Goal: Complete application form

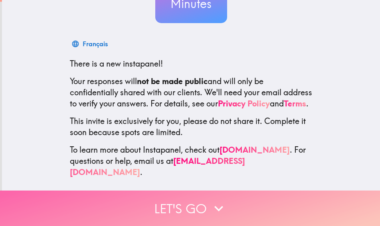
click at [197, 197] on button "Let's go" at bounding box center [190, 209] width 380 height 36
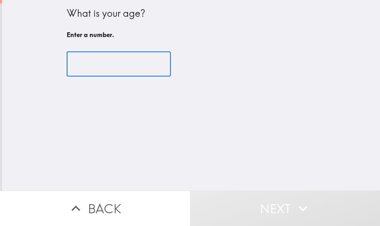
click at [103, 52] on input "number" at bounding box center [119, 64] width 104 height 25
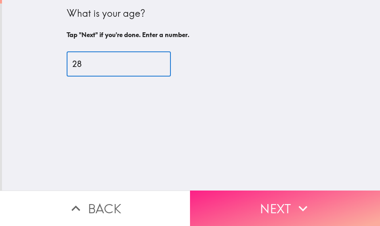
type input "28"
click at [286, 197] on button "Next" at bounding box center [285, 209] width 190 height 36
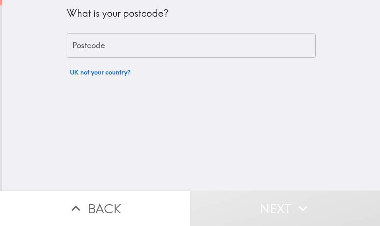
click at [84, 42] on input "Postcode" at bounding box center [191, 46] width 249 height 25
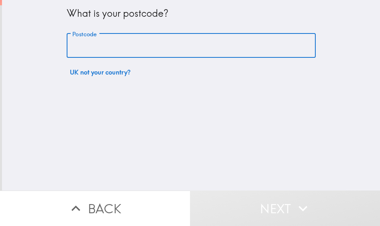
type input "M15 4LG"
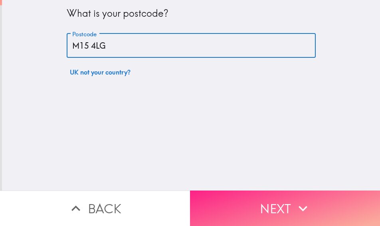
click at [266, 196] on button "Next" at bounding box center [285, 209] width 190 height 36
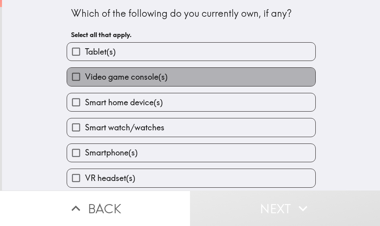
click at [126, 74] on span "Video game console(s)" at bounding box center [126, 77] width 83 height 11
click at [85, 74] on input "Video game console(s)" at bounding box center [76, 77] width 18 height 18
checkbox input "true"
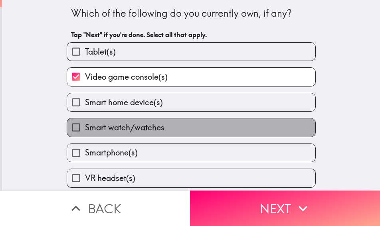
click at [131, 133] on span "Smart watch/watches" at bounding box center [124, 127] width 79 height 11
click at [85, 133] on input "Smart watch/watches" at bounding box center [76, 128] width 18 height 18
checkbox input "true"
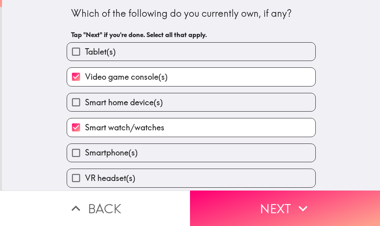
click at [126, 151] on span "Smartphone(s)" at bounding box center [111, 152] width 53 height 11
click at [85, 151] on input "Smartphone(s)" at bounding box center [76, 153] width 18 height 18
checkbox input "true"
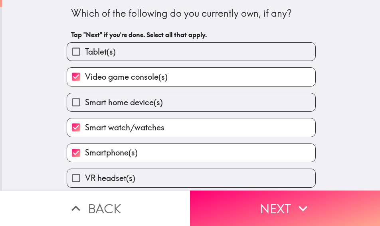
scroll to position [28, 0]
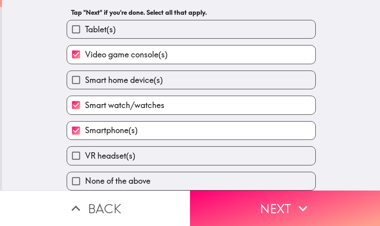
click at [127, 79] on span "Smart home device(s)" at bounding box center [124, 80] width 78 height 11
click at [85, 79] on input "Smart home device(s)" at bounding box center [76, 80] width 18 height 18
checkbox input "true"
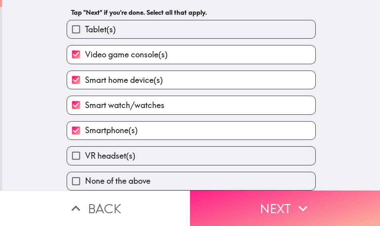
click at [226, 201] on button "Next" at bounding box center [285, 209] width 190 height 36
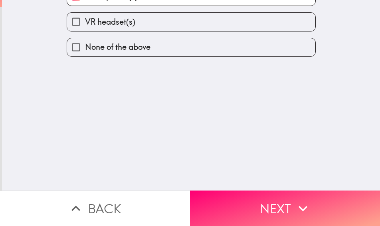
scroll to position [0, 0]
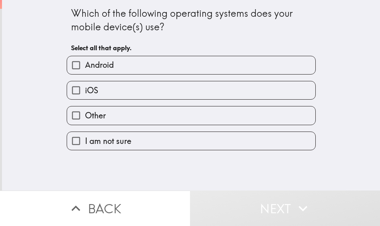
click at [113, 87] on label "iOS" at bounding box center [191, 90] width 248 height 18
click at [85, 87] on input "iOS" at bounding box center [76, 90] width 18 height 18
checkbox input "true"
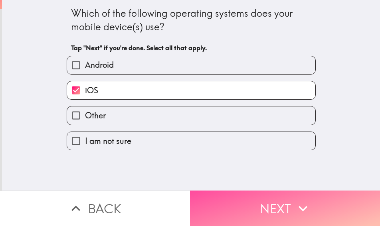
click at [248, 213] on button "Next" at bounding box center [285, 209] width 190 height 36
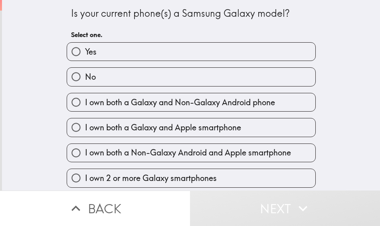
click at [116, 75] on label "No" at bounding box center [191, 77] width 248 height 18
click at [85, 75] on input "No" at bounding box center [76, 77] width 18 height 18
radio input "true"
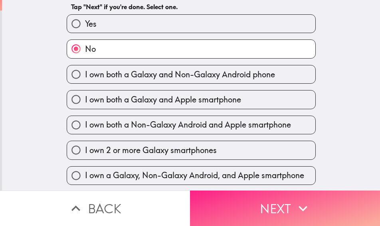
scroll to position [54, 0]
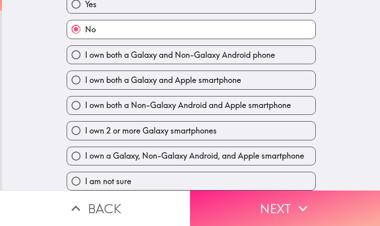
click at [276, 206] on button "Next" at bounding box center [285, 209] width 190 height 36
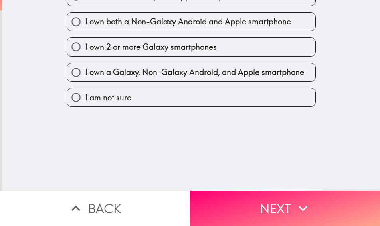
scroll to position [0, 0]
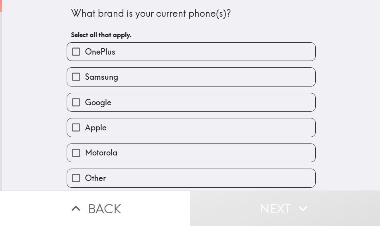
click at [108, 124] on label "Apple" at bounding box center [191, 128] width 248 height 18
click at [85, 124] on input "Apple" at bounding box center [76, 128] width 18 height 18
checkbox input "true"
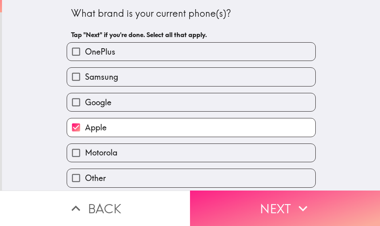
scroll to position [3, 0]
click at [231, 209] on button "Next" at bounding box center [285, 209] width 190 height 36
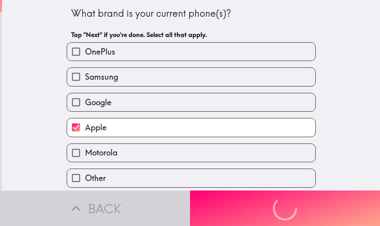
scroll to position [0, 0]
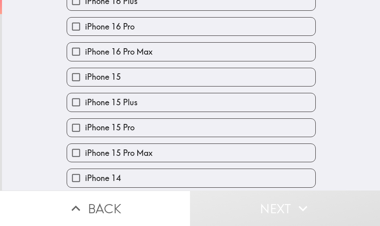
scroll to position [200, 0]
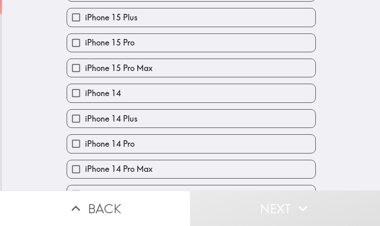
click at [131, 89] on label "iPhone 14" at bounding box center [191, 93] width 248 height 18
click at [85, 89] on input "iPhone 14" at bounding box center [76, 93] width 18 height 18
checkbox input "true"
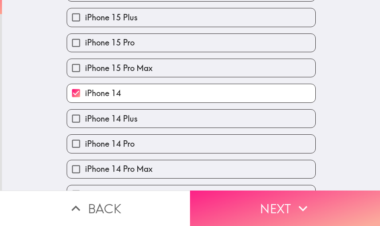
click at [251, 205] on button "Next" at bounding box center [285, 209] width 190 height 36
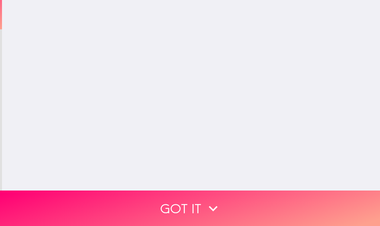
scroll to position [0, 0]
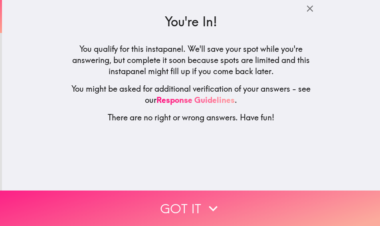
click at [211, 193] on button "Got it" at bounding box center [190, 209] width 380 height 36
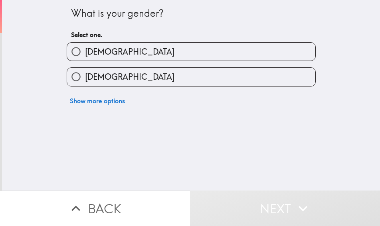
click at [91, 53] on span "[DEMOGRAPHIC_DATA]" at bounding box center [129, 51] width 89 height 11
click at [85, 53] on input "[DEMOGRAPHIC_DATA]" at bounding box center [76, 52] width 18 height 18
radio input "true"
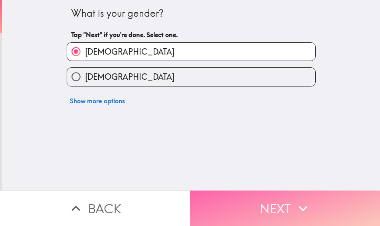
click at [261, 210] on button "Next" at bounding box center [285, 209] width 190 height 36
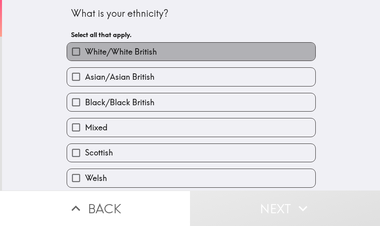
click at [108, 54] on span "White/White British" at bounding box center [121, 51] width 72 height 11
click at [85, 54] on input "White/White British" at bounding box center [76, 52] width 18 height 18
checkbox input "true"
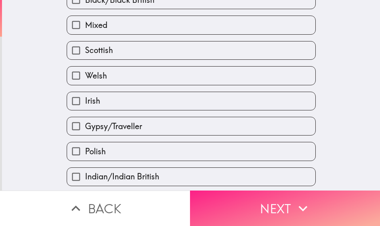
scroll to position [160, 0]
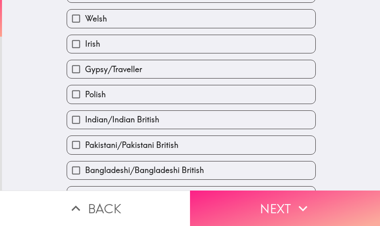
click at [220, 198] on button "Next" at bounding box center [285, 209] width 190 height 36
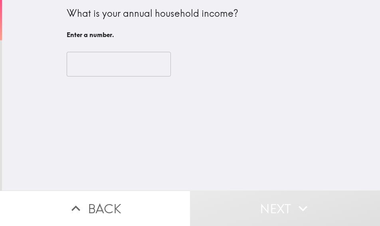
click at [108, 64] on input "number" at bounding box center [119, 64] width 104 height 25
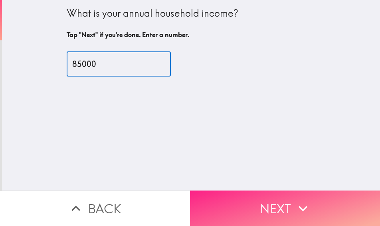
type input "85000"
click at [295, 200] on icon "button" at bounding box center [303, 209] width 18 height 18
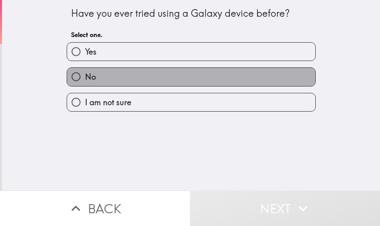
click at [147, 70] on label "No" at bounding box center [191, 77] width 248 height 18
click at [85, 70] on input "No" at bounding box center [76, 77] width 18 height 18
radio input "true"
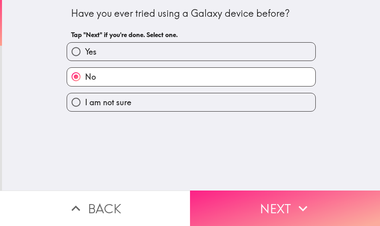
click at [250, 199] on button "Next" at bounding box center [285, 209] width 190 height 36
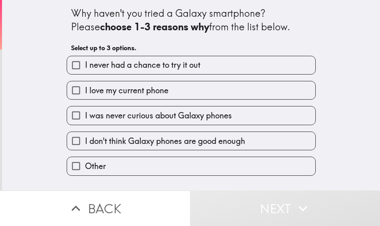
click at [154, 72] on label "I never had a chance to try it out" at bounding box center [191, 65] width 248 height 18
click at [85, 72] on input "I never had a chance to try it out" at bounding box center [76, 65] width 18 height 18
checkbox input "true"
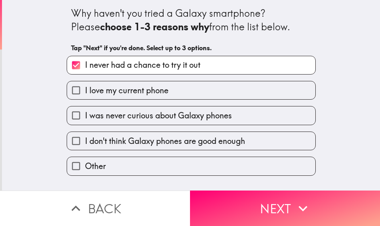
click at [161, 118] on span "I was never curious about Galaxy phones" at bounding box center [158, 115] width 147 height 11
click at [85, 118] on input "I was never curious about Galaxy phones" at bounding box center [76, 116] width 18 height 18
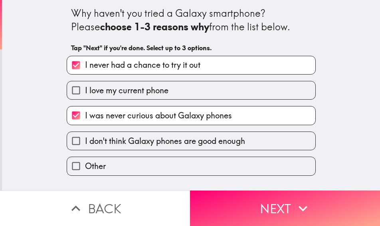
click at [179, 117] on span "I was never curious about Galaxy phones" at bounding box center [158, 115] width 147 height 11
click at [85, 117] on input "I was never curious about Galaxy phones" at bounding box center [76, 116] width 18 height 18
checkbox input "false"
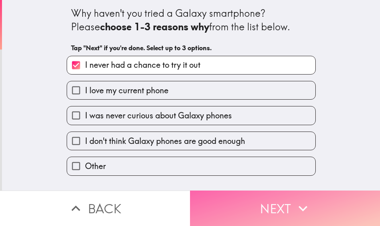
click at [254, 200] on button "Next" at bounding box center [285, 209] width 190 height 36
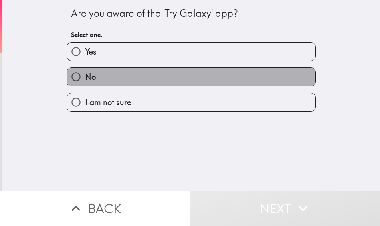
click at [145, 73] on label "No" at bounding box center [191, 77] width 248 height 18
click at [85, 73] on input "No" at bounding box center [76, 77] width 18 height 18
radio input "true"
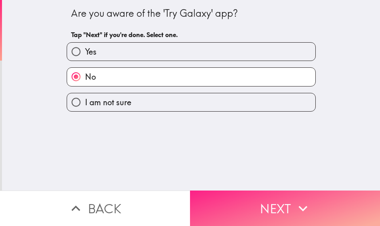
click at [225, 207] on button "Next" at bounding box center [285, 209] width 190 height 36
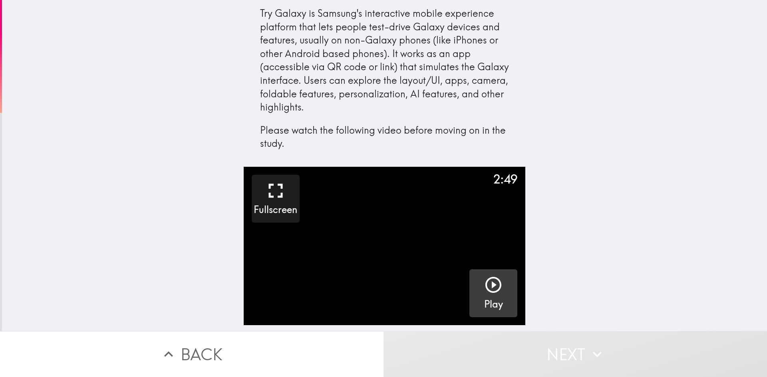
click at [380, 226] on icon "button" at bounding box center [493, 285] width 19 height 19
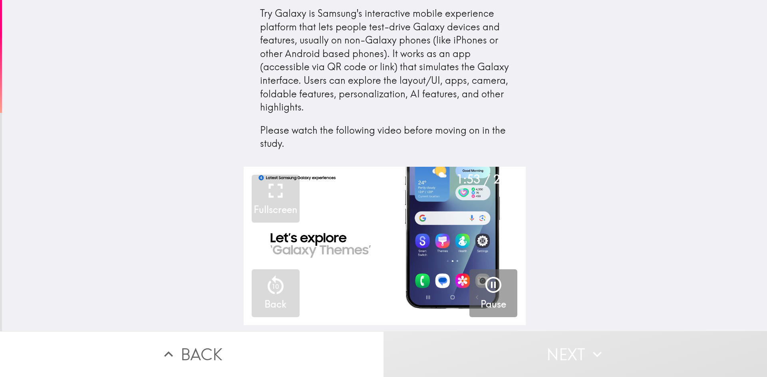
click at [380, 226] on icon "button" at bounding box center [597, 355] width 18 height 18
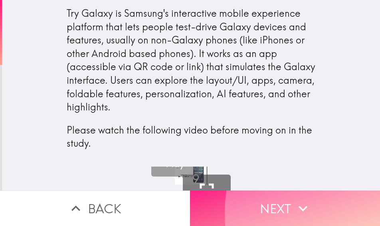
click at [274, 193] on button "Next" at bounding box center [285, 209] width 190 height 36
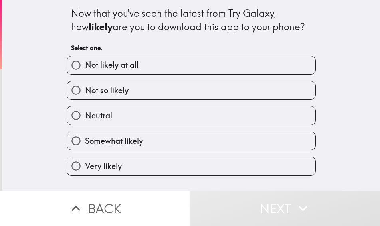
click at [141, 164] on label "Very likely" at bounding box center [191, 166] width 248 height 18
click at [85, 164] on input "Very likely" at bounding box center [76, 166] width 18 height 18
radio input "true"
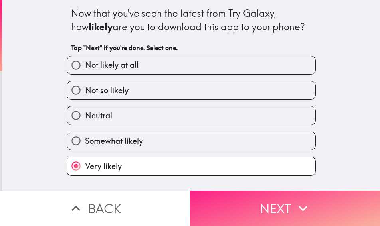
click at [262, 195] on button "Next" at bounding box center [285, 209] width 190 height 36
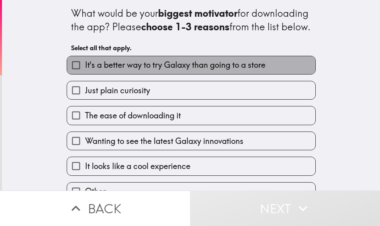
click at [224, 71] on span "It's a better way to try Galaxy than going to a store" at bounding box center [175, 65] width 181 height 11
click at [85, 73] on input "It's a better way to try Galaxy than going to a store" at bounding box center [76, 65] width 18 height 18
checkbox input "true"
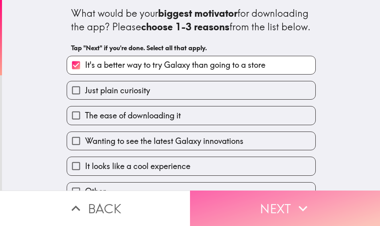
click at [268, 205] on button "Next" at bounding box center [285, 209] width 190 height 36
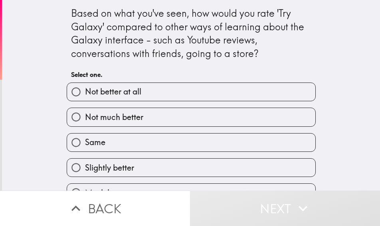
scroll to position [18, 0]
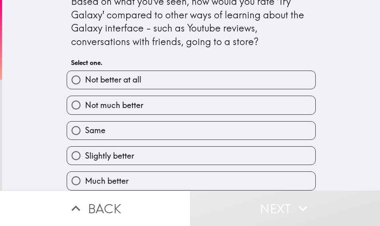
click at [173, 172] on label "Much better" at bounding box center [191, 181] width 248 height 18
click at [85, 172] on input "Much better" at bounding box center [76, 181] width 18 height 18
radio input "true"
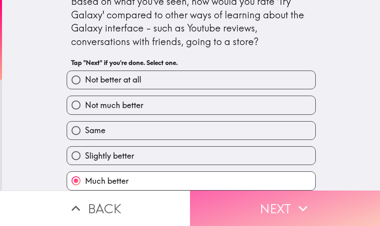
click at [248, 205] on button "Next" at bounding box center [285, 209] width 190 height 36
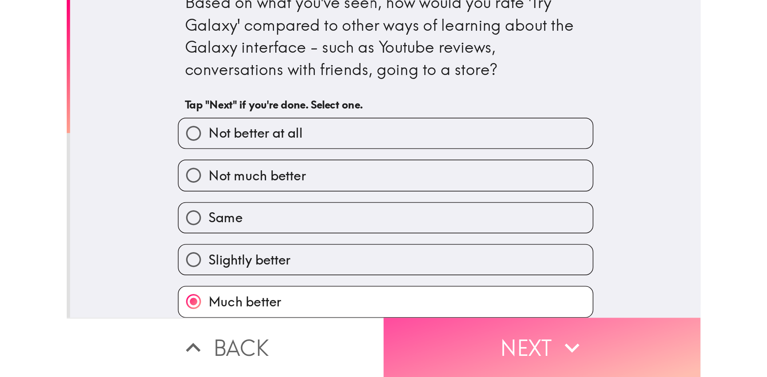
scroll to position [0, 0]
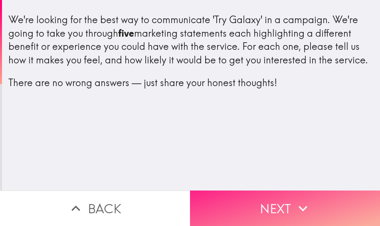
click at [282, 198] on button "Next" at bounding box center [285, 209] width 190 height 36
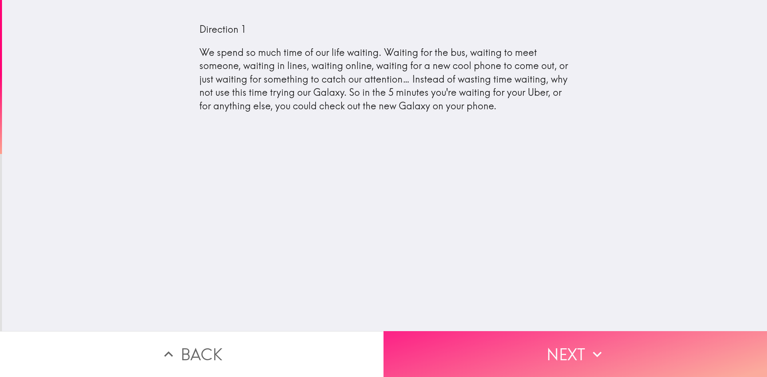
click at [380, 226] on button "Next" at bounding box center [574, 355] width 383 height 46
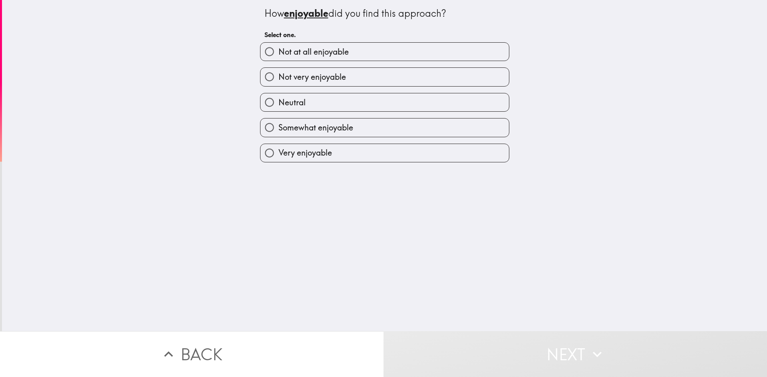
click at [356, 125] on label "Somewhat enjoyable" at bounding box center [384, 128] width 248 height 18
click at [278, 125] on input "Somewhat enjoyable" at bounding box center [269, 128] width 18 height 18
radio input "true"
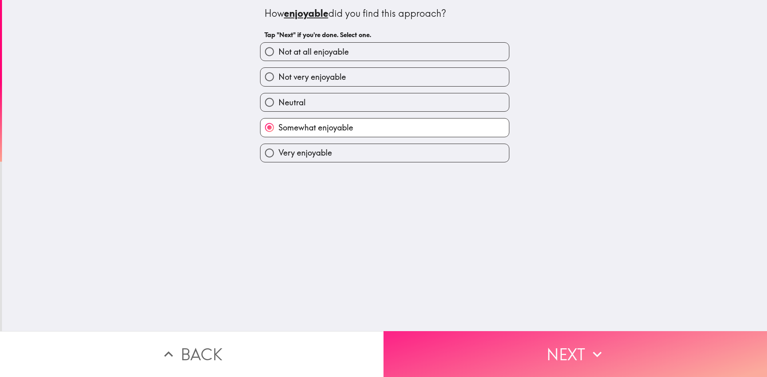
click at [380, 226] on button "Next" at bounding box center [574, 355] width 383 height 46
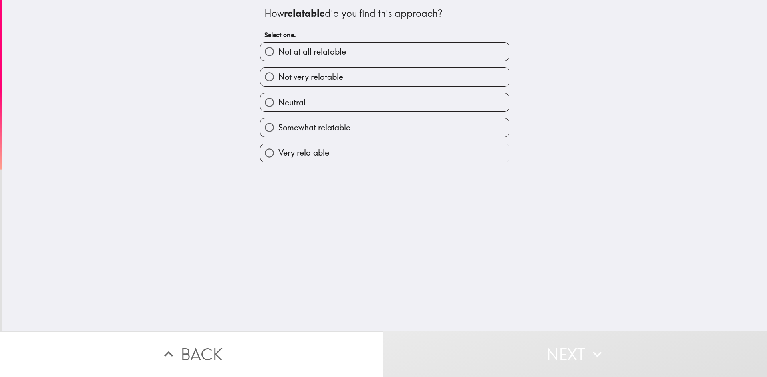
click at [373, 132] on label "Somewhat relatable" at bounding box center [384, 128] width 248 height 18
click at [278, 132] on input "Somewhat relatable" at bounding box center [269, 128] width 18 height 18
radio input "true"
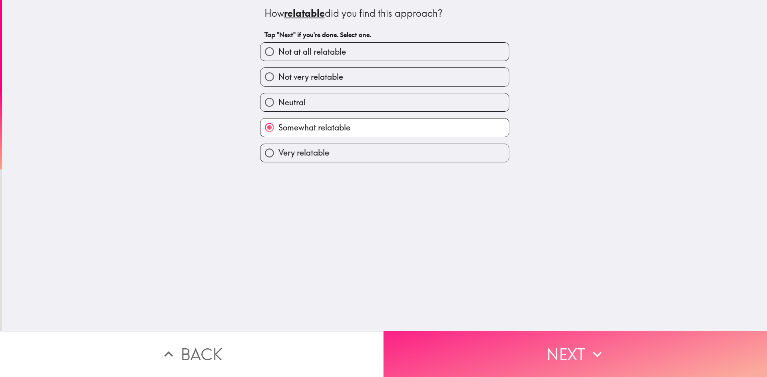
drag, startPoint x: 502, startPoint y: 355, endPoint x: 503, endPoint y: 350, distance: 4.9
click at [380, 226] on button "Next" at bounding box center [574, 355] width 383 height 46
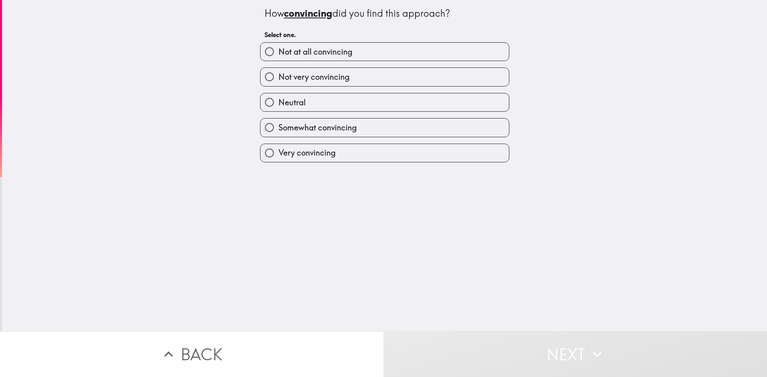
click at [322, 121] on label "Somewhat convincing" at bounding box center [384, 128] width 248 height 18
click at [278, 121] on input "Somewhat convincing" at bounding box center [269, 128] width 18 height 18
radio input "true"
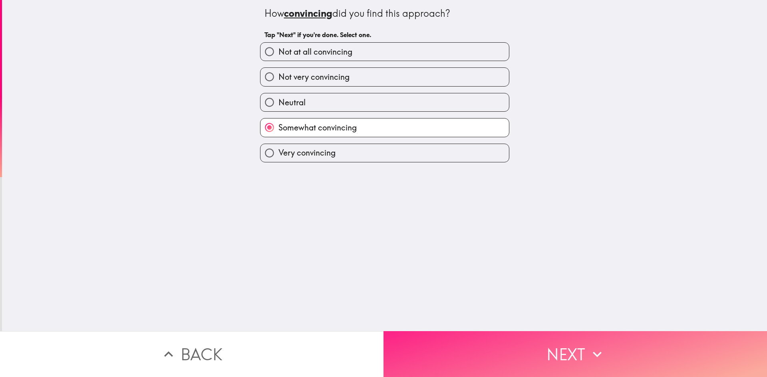
click at [380, 226] on button "Next" at bounding box center [574, 355] width 383 height 46
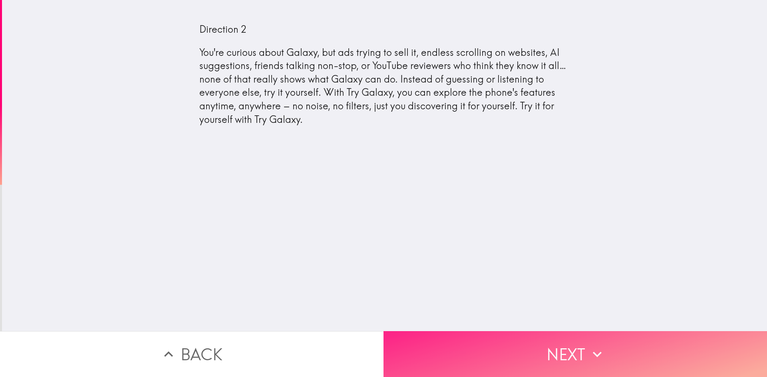
click at [380, 226] on button "Next" at bounding box center [574, 355] width 383 height 46
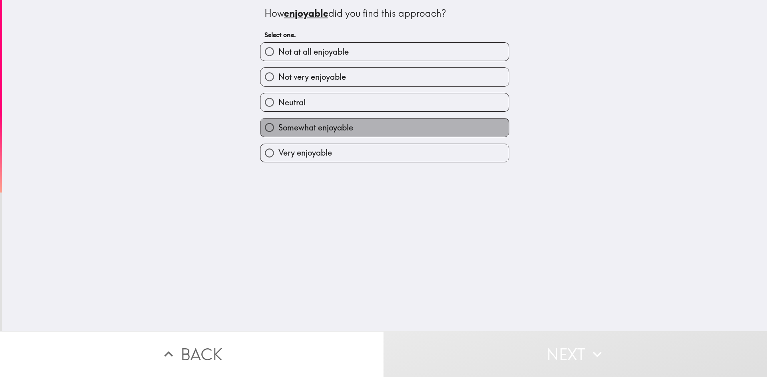
click at [329, 125] on span "Somewhat enjoyable" at bounding box center [315, 127] width 75 height 11
click at [278, 125] on input "Somewhat enjoyable" at bounding box center [269, 128] width 18 height 18
radio input "true"
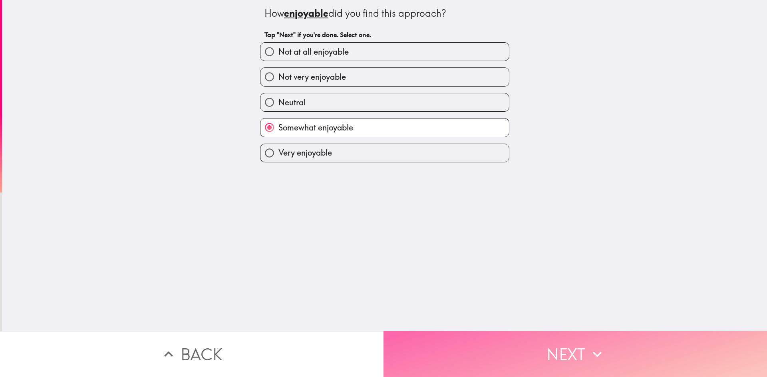
click at [380, 226] on button "Next" at bounding box center [574, 355] width 383 height 46
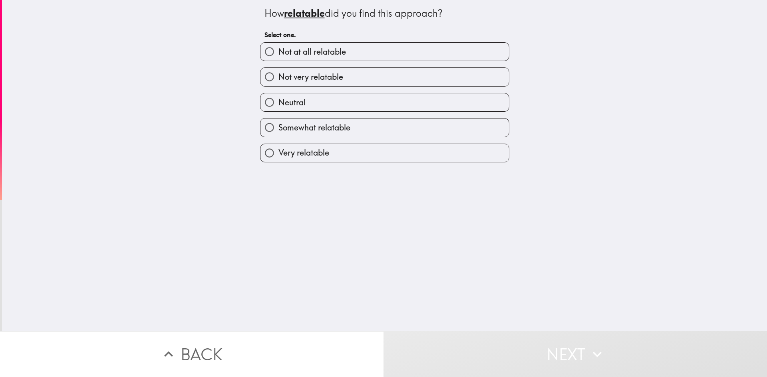
click at [345, 129] on span "Somewhat relatable" at bounding box center [314, 127] width 72 height 11
click at [278, 129] on input "Somewhat relatable" at bounding box center [269, 128] width 18 height 18
radio input "true"
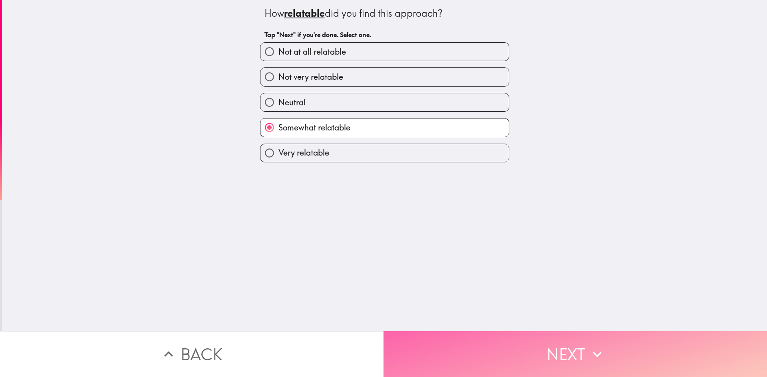
drag, startPoint x: 526, startPoint y: 333, endPoint x: 524, endPoint y: 330, distance: 4.1
click at [380, 226] on button "Next" at bounding box center [574, 355] width 383 height 46
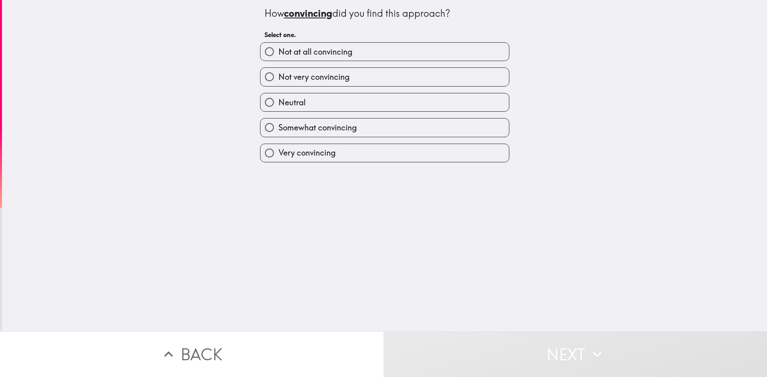
click at [354, 129] on label "Somewhat convincing" at bounding box center [384, 128] width 248 height 18
click at [278, 129] on input "Somewhat convincing" at bounding box center [269, 128] width 18 height 18
radio input "true"
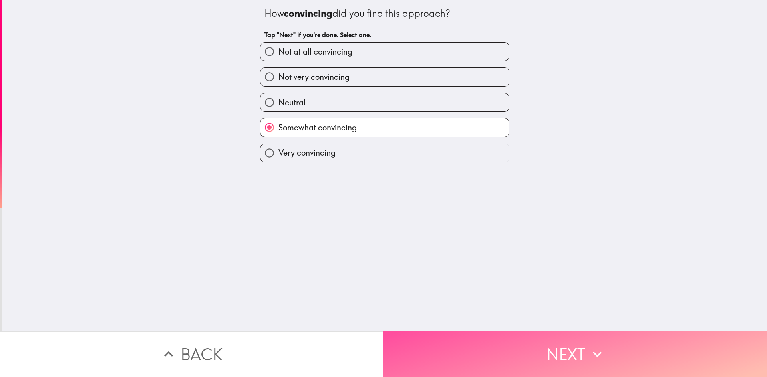
drag, startPoint x: 611, startPoint y: 354, endPoint x: 533, endPoint y: 275, distance: 110.7
click at [380, 226] on button "Next" at bounding box center [574, 355] width 383 height 46
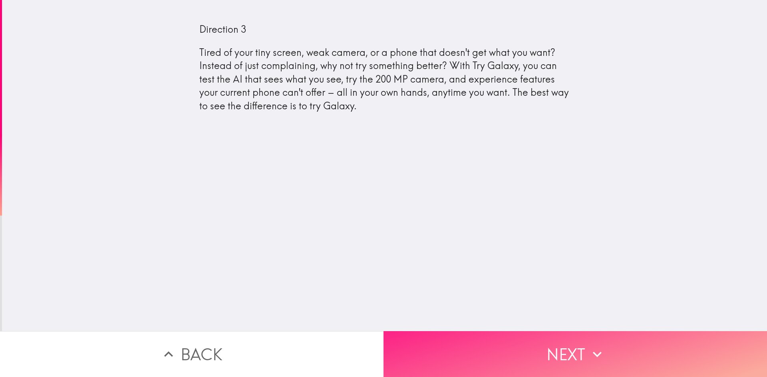
click at [380, 226] on button "Next" at bounding box center [574, 355] width 383 height 46
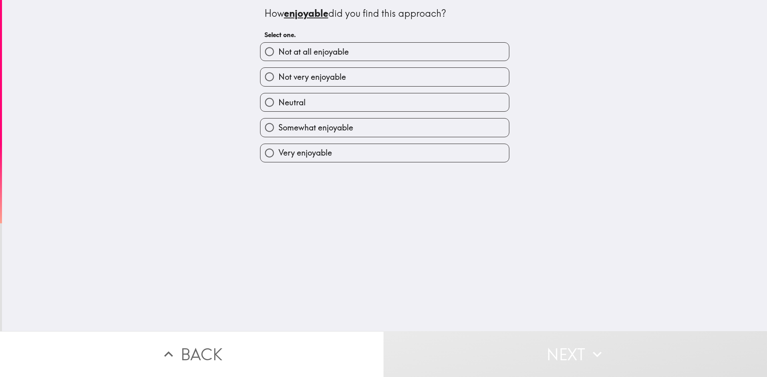
click at [340, 128] on span "Somewhat enjoyable" at bounding box center [315, 127] width 75 height 11
click at [278, 128] on input "Somewhat enjoyable" at bounding box center [269, 128] width 18 height 18
radio input "true"
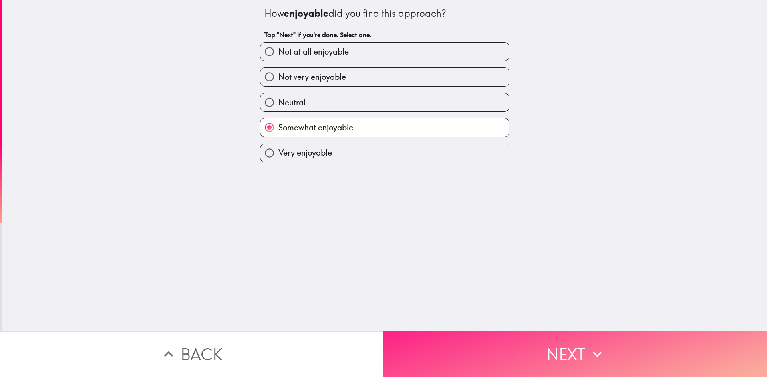
click at [380, 226] on button "Next" at bounding box center [574, 355] width 383 height 46
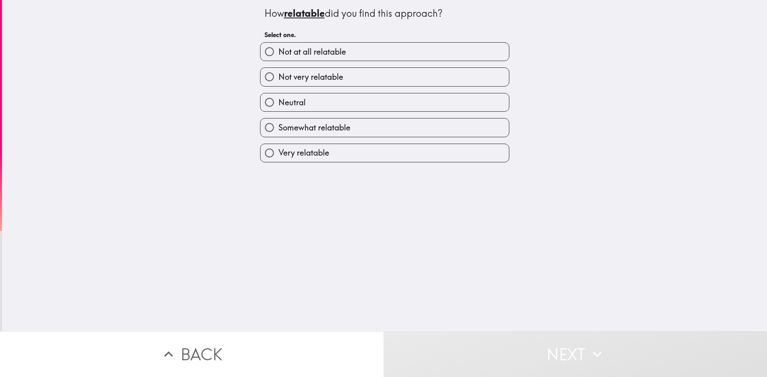
click at [354, 157] on label "Very relatable" at bounding box center [384, 153] width 248 height 18
click at [278, 157] on input "Very relatable" at bounding box center [269, 153] width 18 height 18
radio input "true"
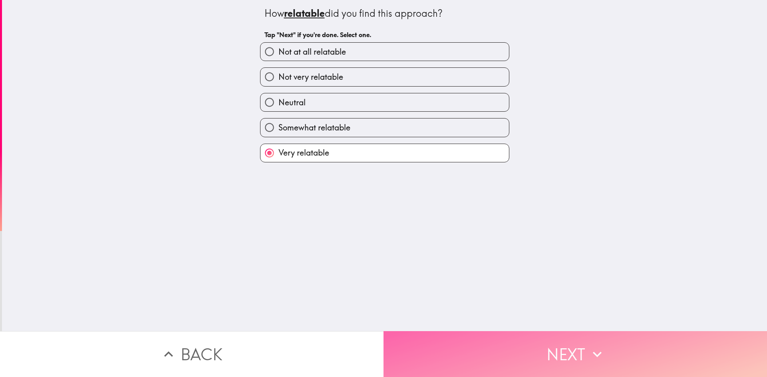
click at [380, 226] on button "Next" at bounding box center [574, 355] width 383 height 46
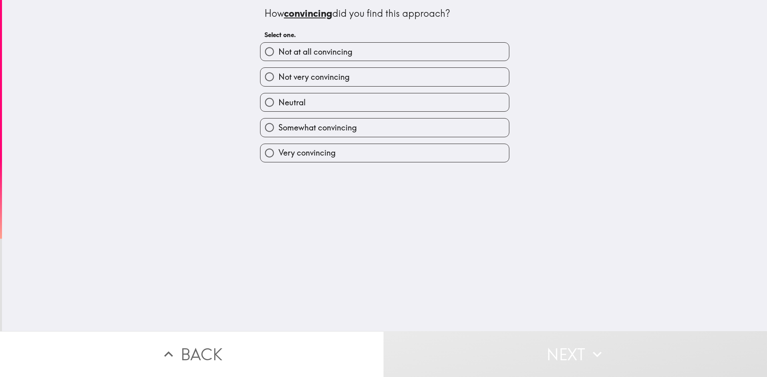
click at [380, 158] on label "Very convincing" at bounding box center [384, 153] width 248 height 18
click at [278, 158] on input "Very convincing" at bounding box center [269, 153] width 18 height 18
radio input "true"
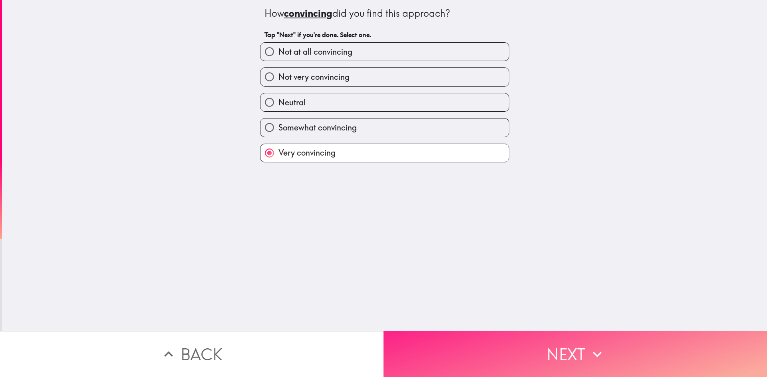
click at [380, 226] on button "Next" at bounding box center [574, 355] width 383 height 46
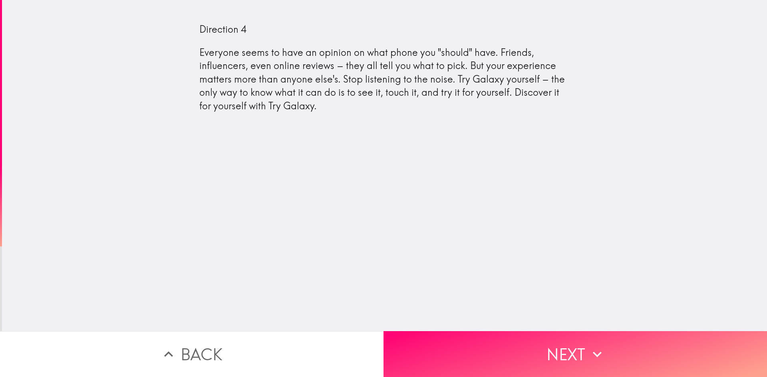
drag, startPoint x: 475, startPoint y: 340, endPoint x: 450, endPoint y: 304, distance: 43.9
click at [380, 226] on button "Next" at bounding box center [574, 355] width 383 height 46
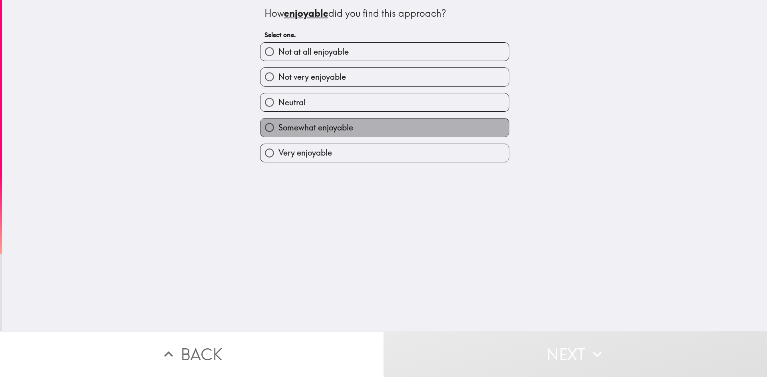
click at [328, 133] on span "Somewhat enjoyable" at bounding box center [315, 127] width 75 height 11
click at [278, 133] on input "Somewhat enjoyable" at bounding box center [269, 128] width 18 height 18
radio input "true"
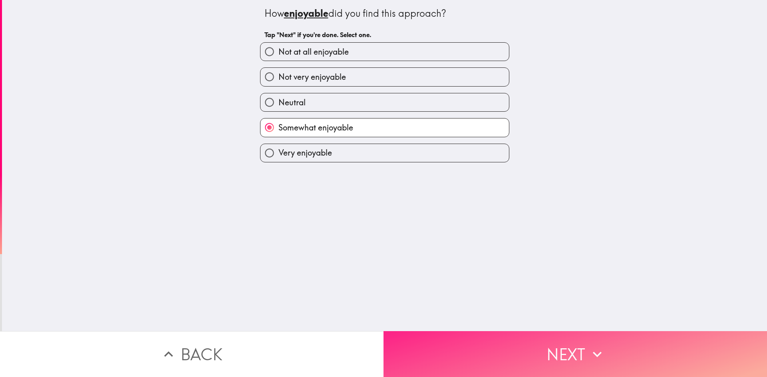
click at [380, 226] on button "Next" at bounding box center [574, 355] width 383 height 46
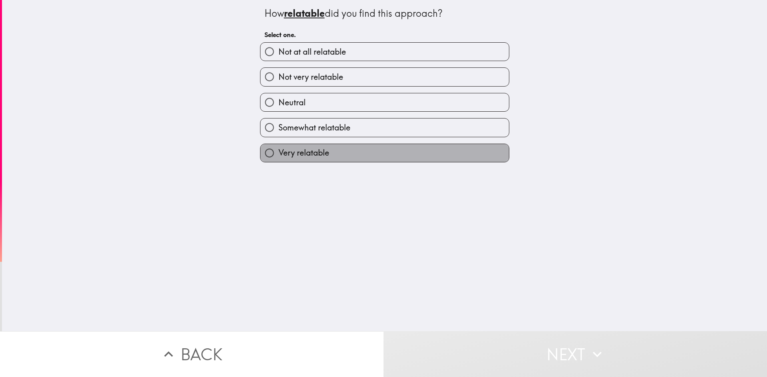
click at [338, 152] on label "Very relatable" at bounding box center [384, 153] width 248 height 18
click at [278, 152] on input "Very relatable" at bounding box center [269, 153] width 18 height 18
radio input "true"
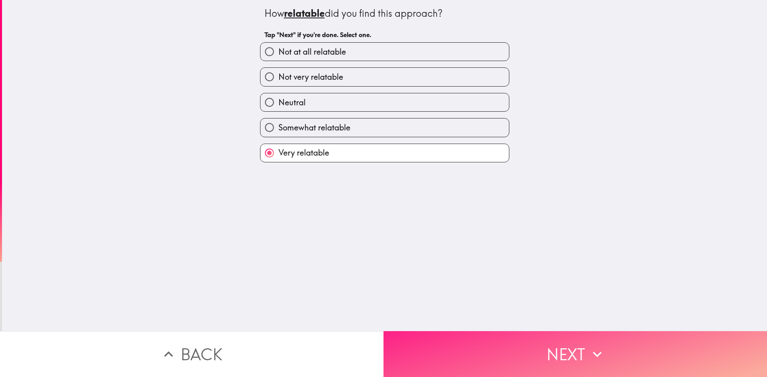
click at [380, 226] on button "Next" at bounding box center [574, 355] width 383 height 46
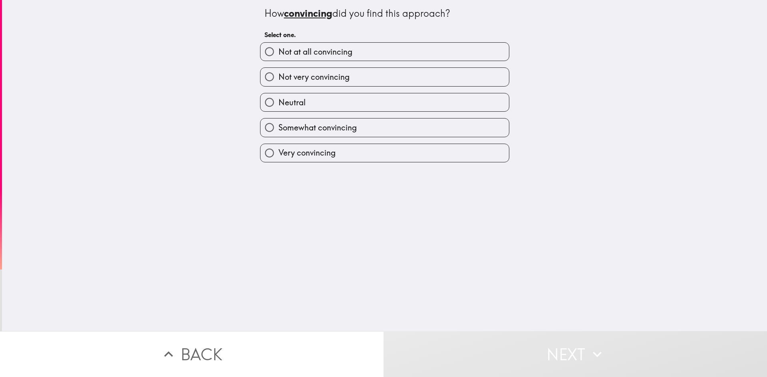
click at [370, 159] on label "Very convincing" at bounding box center [384, 153] width 248 height 18
click at [278, 159] on input "Very convincing" at bounding box center [269, 153] width 18 height 18
radio input "true"
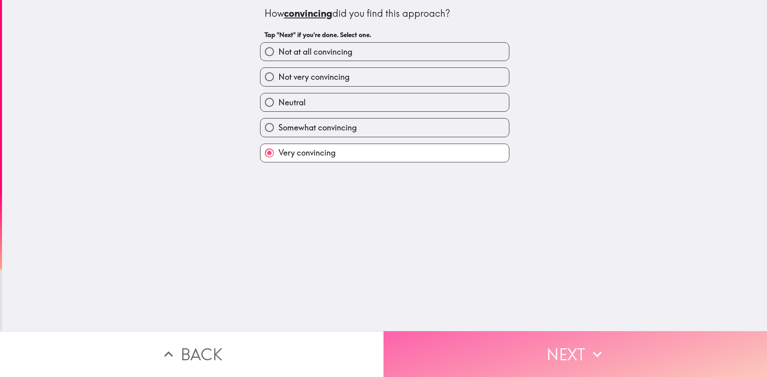
click at [380, 226] on button "Next" at bounding box center [574, 355] width 383 height 46
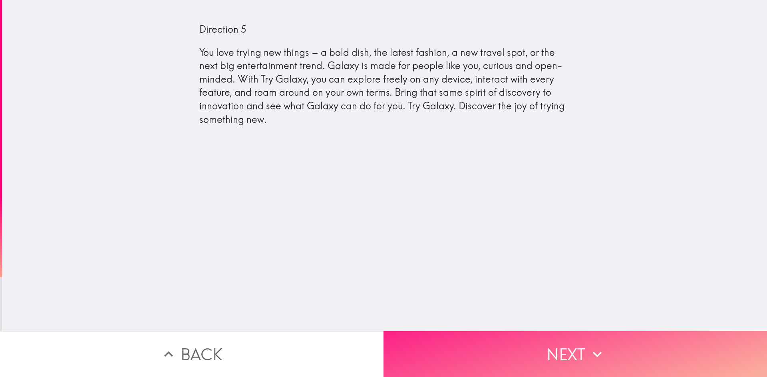
drag, startPoint x: 468, startPoint y: 336, endPoint x: 463, endPoint y: 338, distance: 5.6
click at [380, 226] on button "Next" at bounding box center [574, 355] width 383 height 46
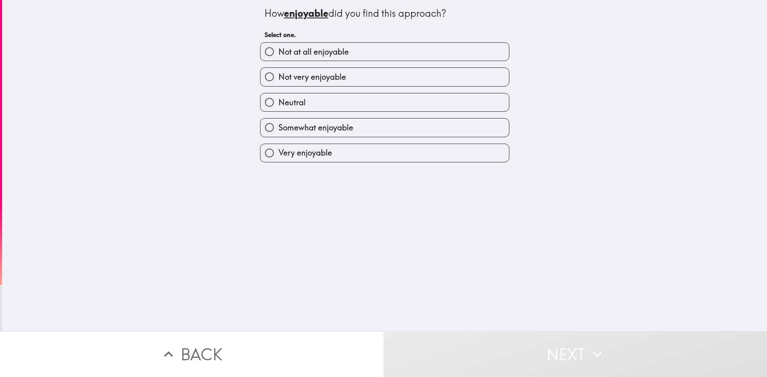
click at [380, 133] on label "Somewhat enjoyable" at bounding box center [384, 128] width 248 height 18
click at [278, 133] on input "Somewhat enjoyable" at bounding box center [269, 128] width 18 height 18
radio input "true"
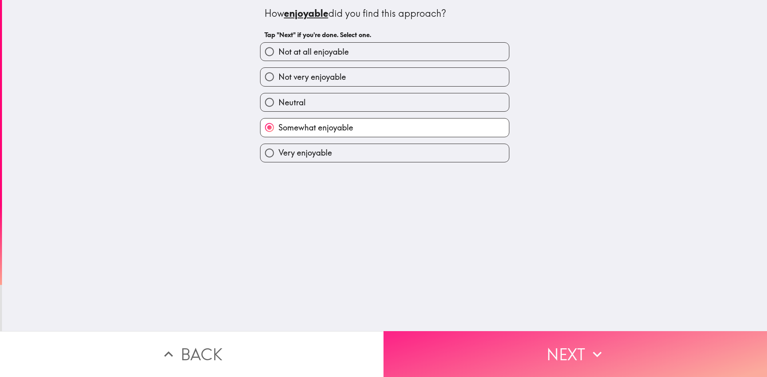
click at [380, 226] on button "Next" at bounding box center [574, 355] width 383 height 46
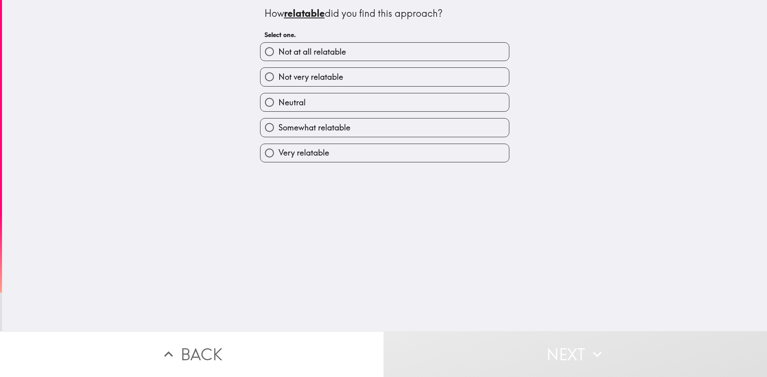
click at [370, 154] on label "Very relatable" at bounding box center [384, 153] width 248 height 18
click at [278, 154] on input "Very relatable" at bounding box center [269, 153] width 18 height 18
radio input "true"
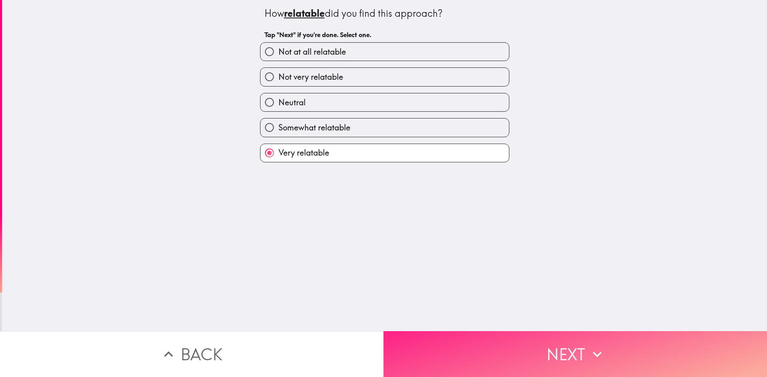
click at [380, 226] on button "Next" at bounding box center [574, 355] width 383 height 46
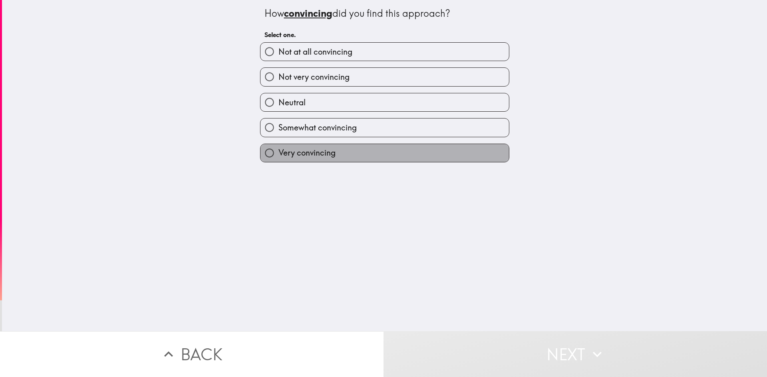
click at [372, 156] on label "Very convincing" at bounding box center [384, 153] width 248 height 18
click at [278, 156] on input "Very convincing" at bounding box center [269, 153] width 18 height 18
radio input "true"
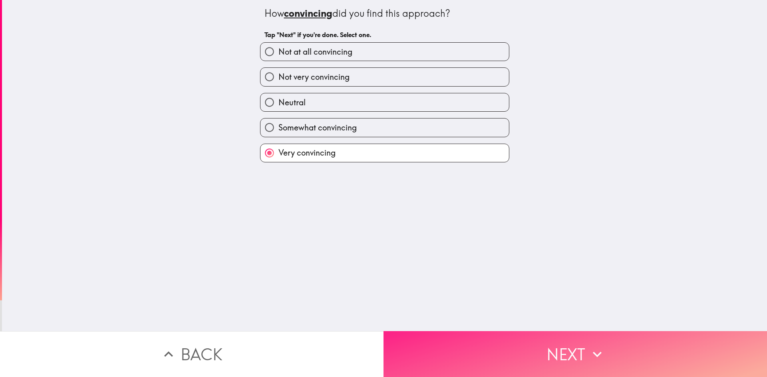
click at [380, 226] on button "Next" at bounding box center [574, 355] width 383 height 46
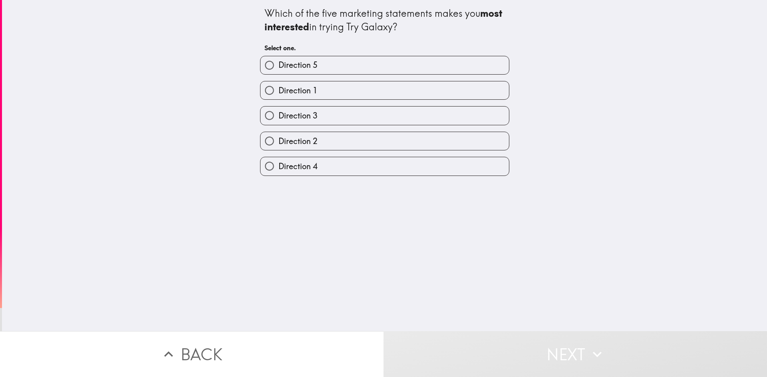
click at [380, 179] on div "Which of the five marketing statements makes you most interested in trying Try …" at bounding box center [384, 166] width 765 height 332
click at [380, 170] on label "Direction 4" at bounding box center [384, 166] width 248 height 18
click at [278, 170] on input "Direction 4" at bounding box center [269, 166] width 18 height 18
radio input "true"
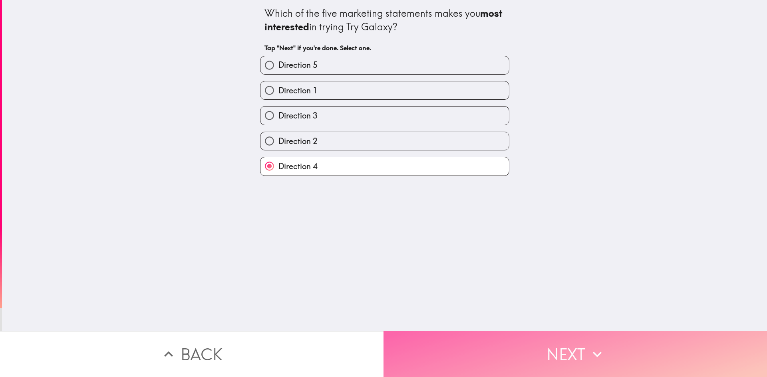
click at [380, 226] on button "Next" at bounding box center [574, 355] width 383 height 46
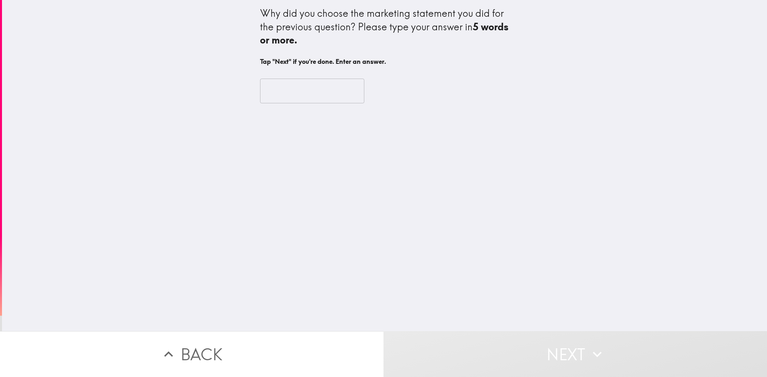
click at [314, 90] on input "text" at bounding box center [312, 91] width 104 height 25
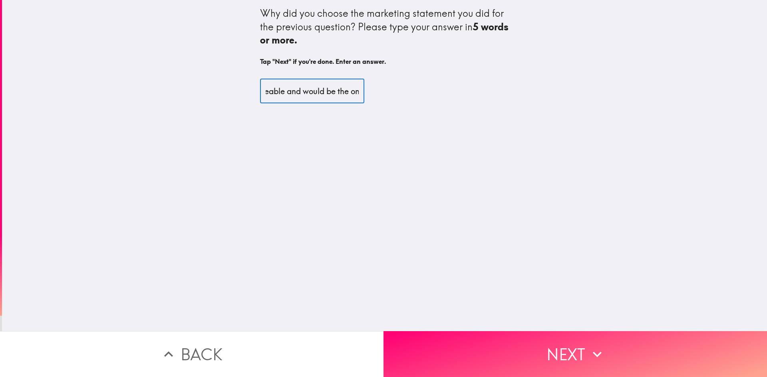
scroll to position [0, 85]
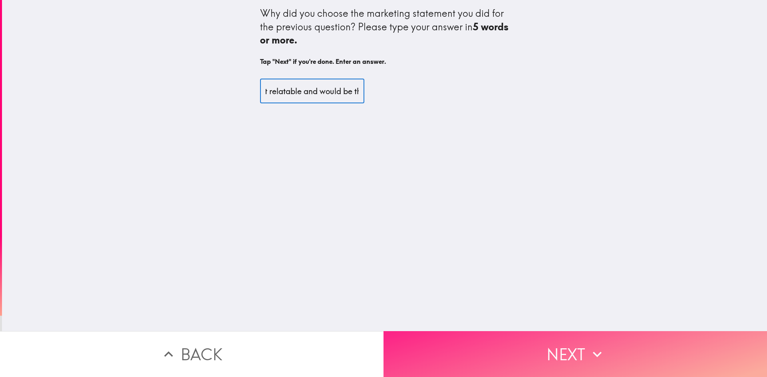
type input "I thought it was the most relatable and would be the one that convinced me to t…"
click at [380, 226] on button "Next" at bounding box center [574, 355] width 383 height 46
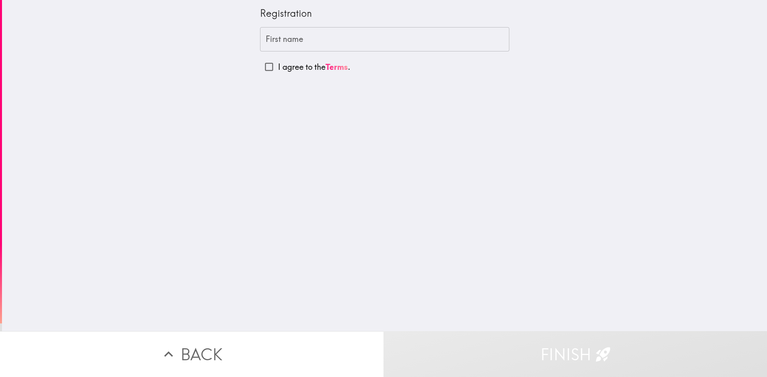
click at [323, 44] on input "First name" at bounding box center [384, 39] width 249 height 25
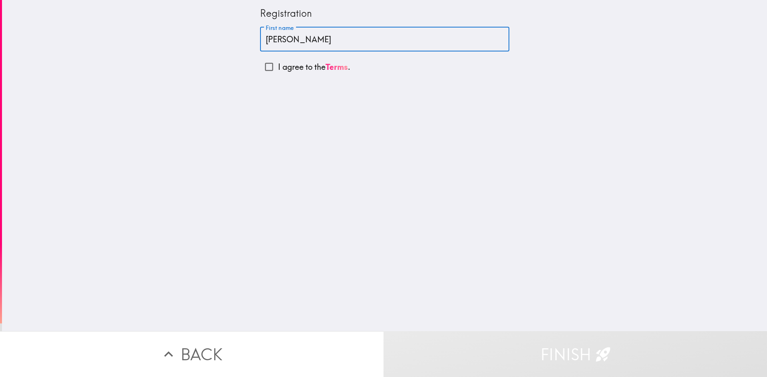
type input "[PERSON_NAME]"
click at [380, 127] on div "Registration First name [PERSON_NAME] First name I agree to the Terms ." at bounding box center [384, 166] width 765 height 332
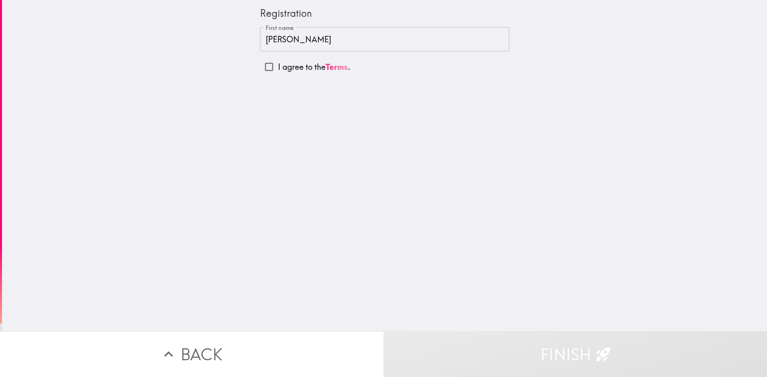
click at [317, 66] on p "I agree to the Terms ." at bounding box center [314, 67] width 72 height 11
click at [278, 66] on input "I agree to the Terms ." at bounding box center [269, 67] width 18 height 18
checkbox input "true"
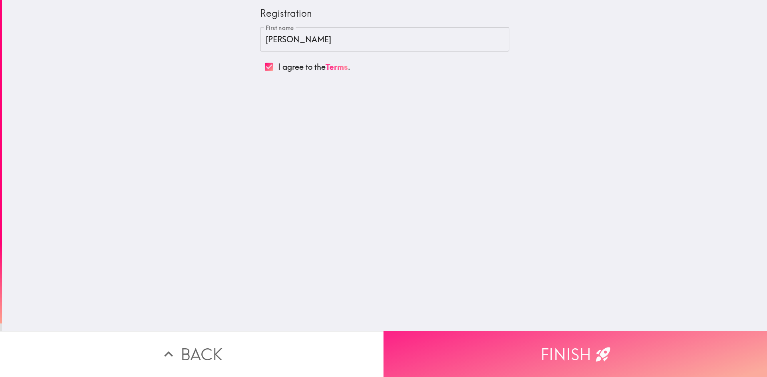
click at [380, 226] on button "Finish" at bounding box center [574, 355] width 383 height 46
